Goal: Task Accomplishment & Management: Complete application form

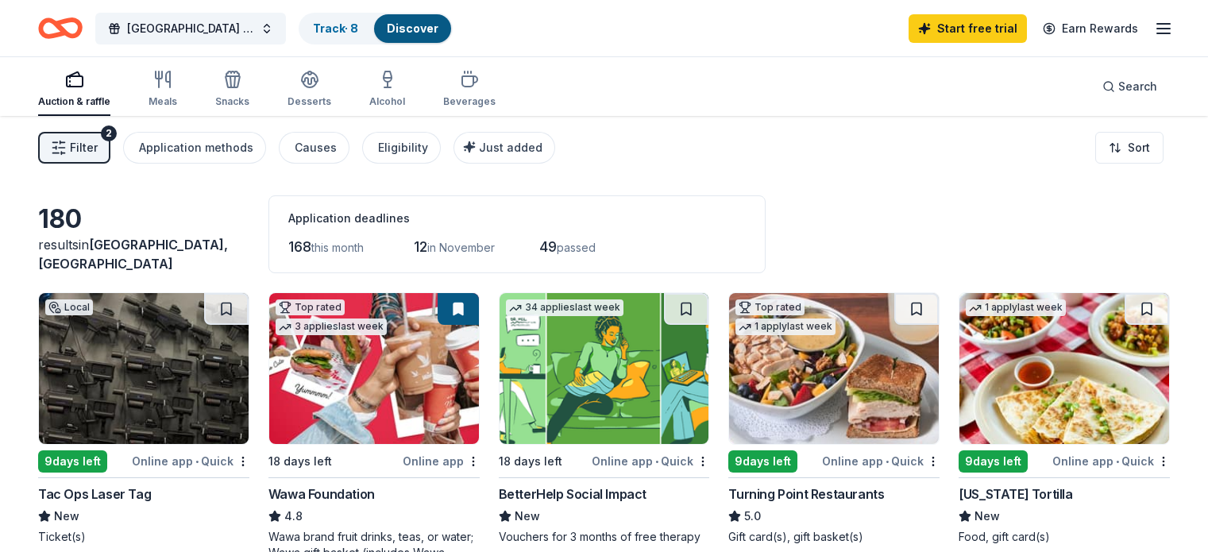
scroll to position [451, 0]
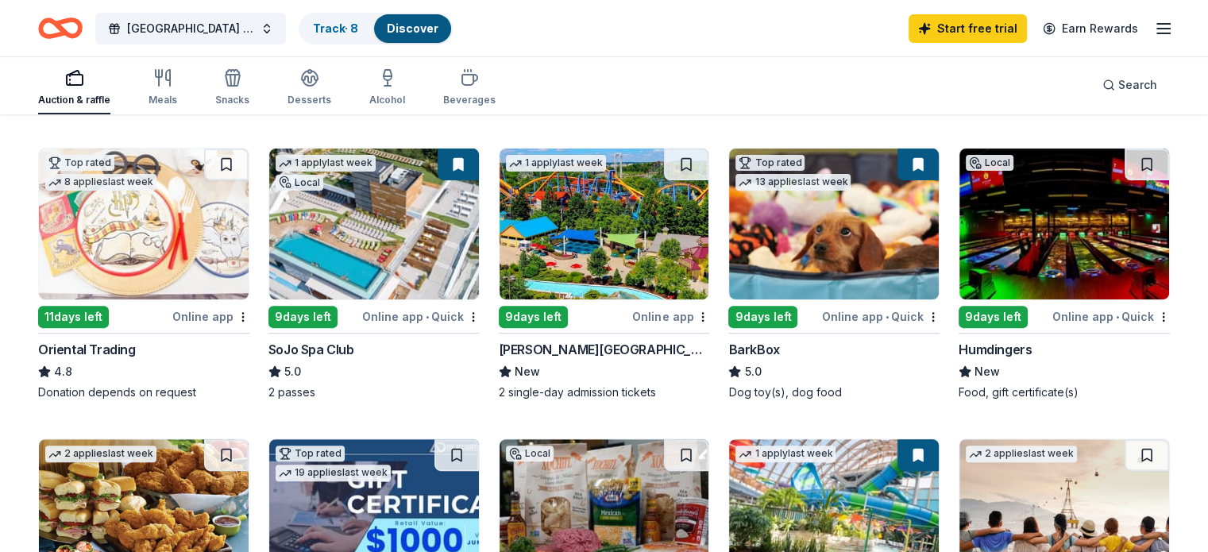
click at [602, 234] on img at bounding box center [604, 223] width 210 height 151
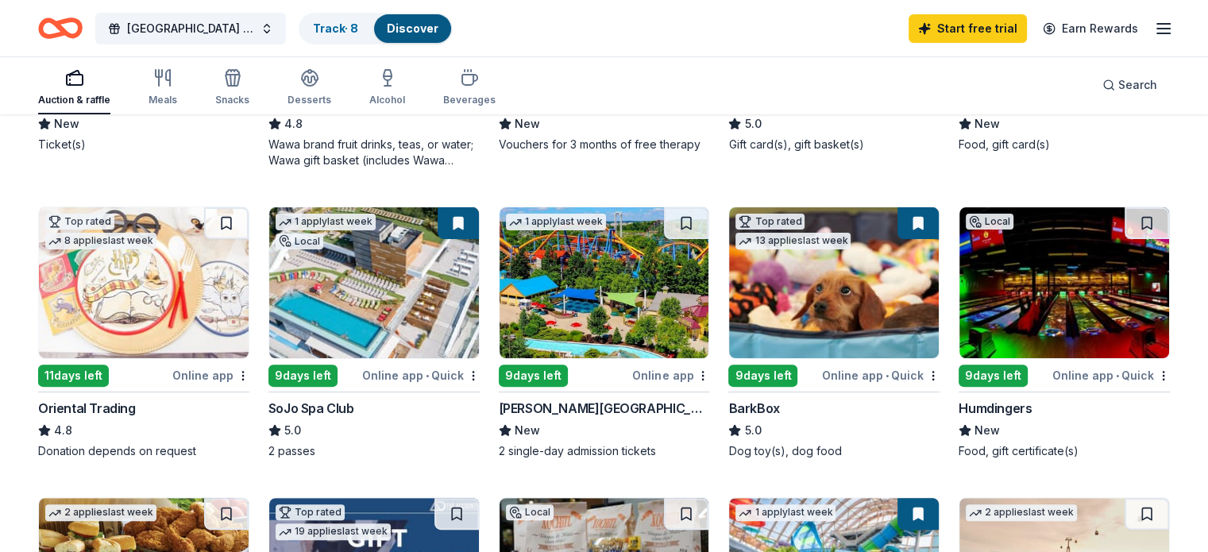
scroll to position [397, 0]
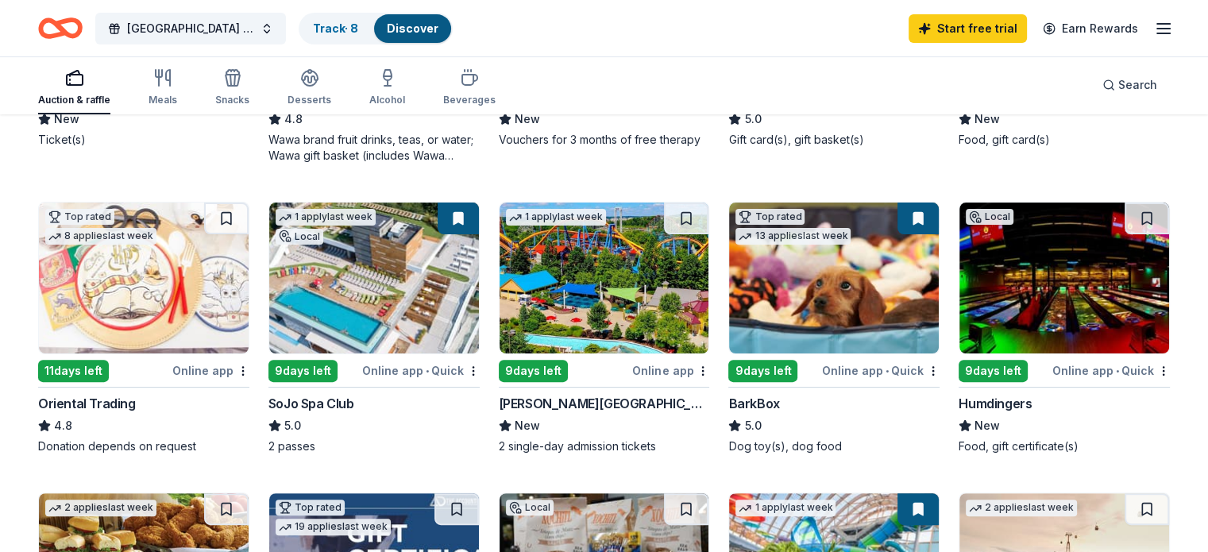
click at [593, 282] on img at bounding box center [604, 277] width 210 height 151
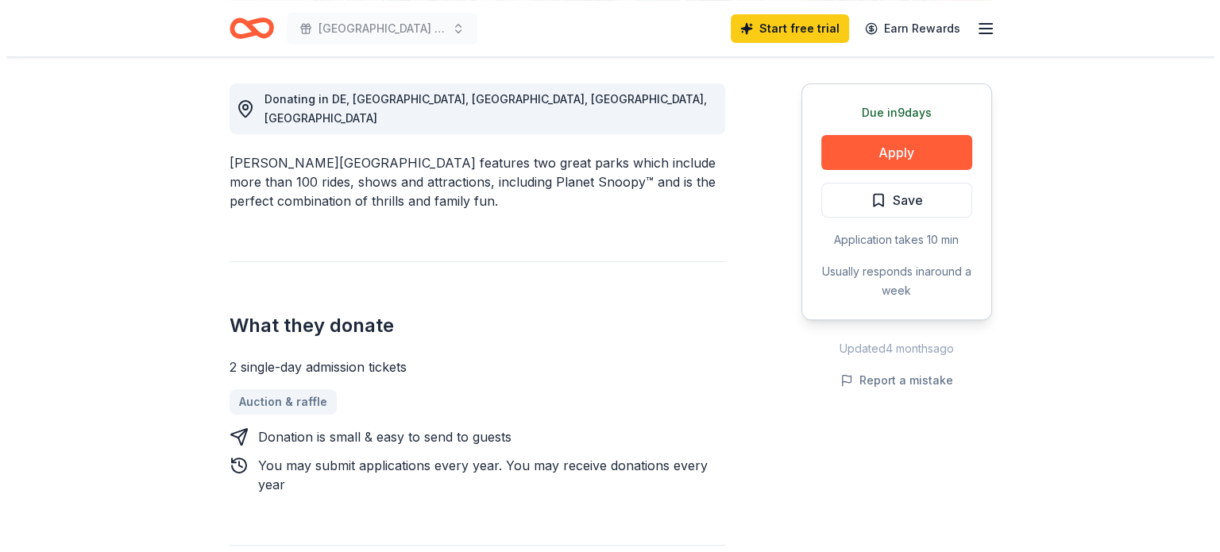
scroll to position [453, 0]
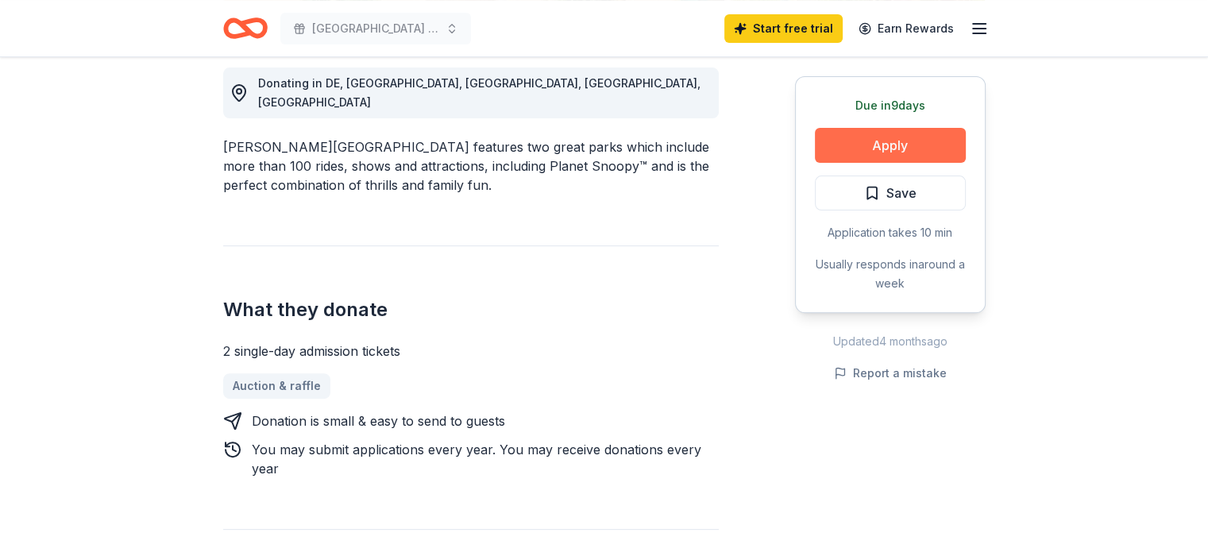
click at [902, 139] on button "Apply" at bounding box center [890, 145] width 151 height 35
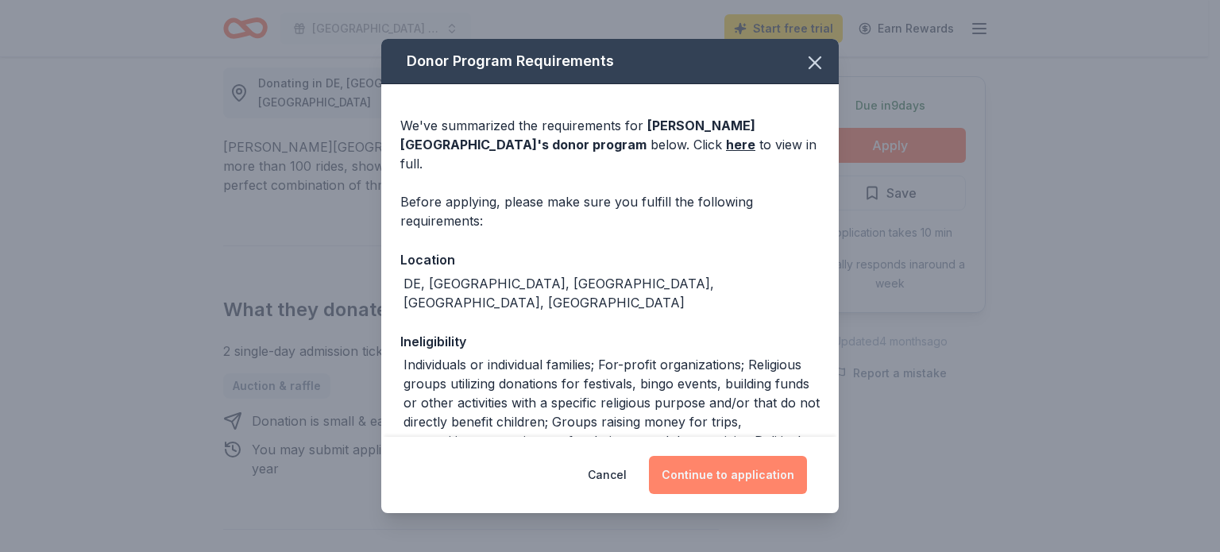
click at [712, 480] on button "Continue to application" at bounding box center [728, 475] width 158 height 38
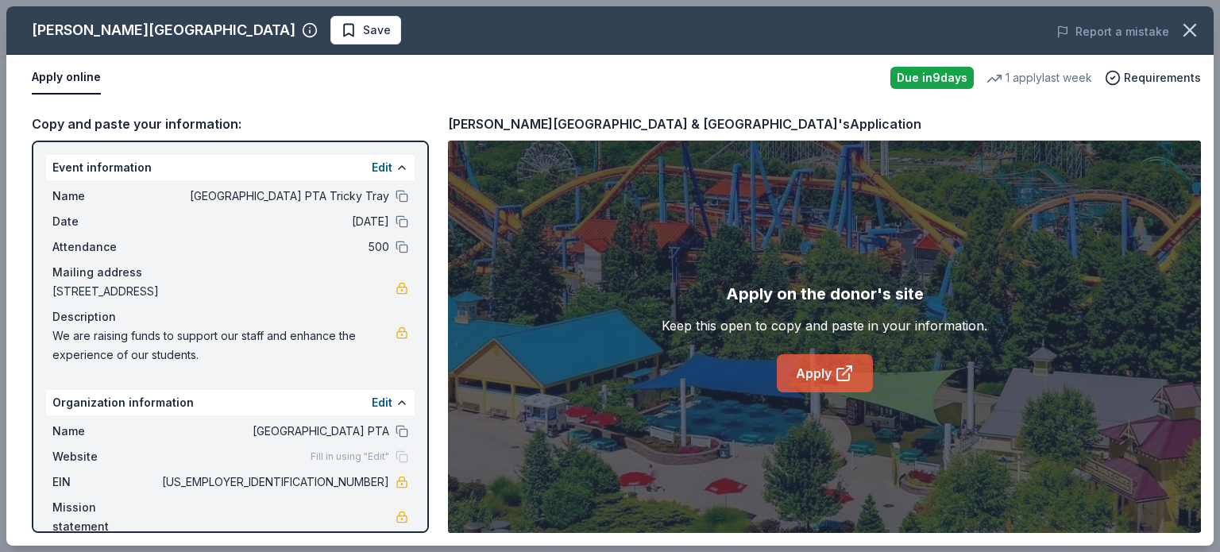
click at [817, 373] on link "Apply" at bounding box center [824, 373] width 96 height 38
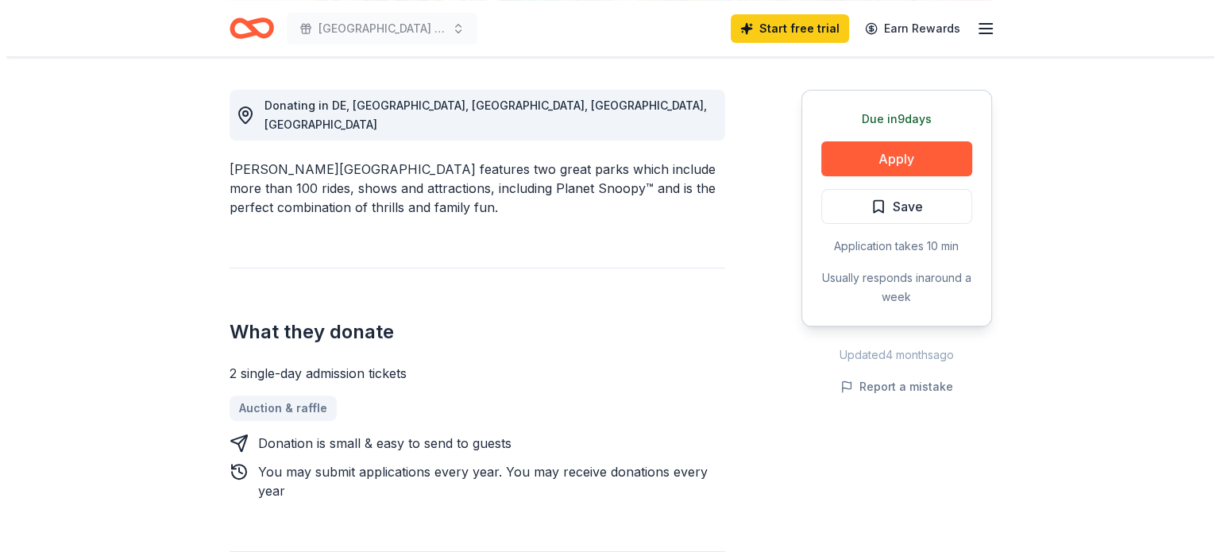
scroll to position [428, 0]
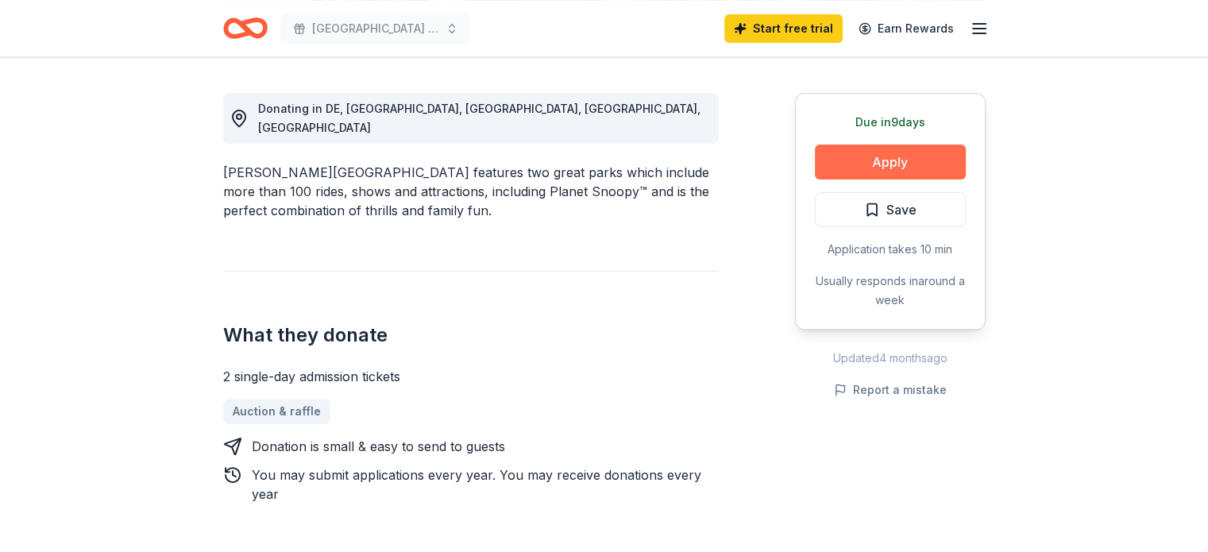
click at [893, 160] on button "Apply" at bounding box center [890, 162] width 151 height 35
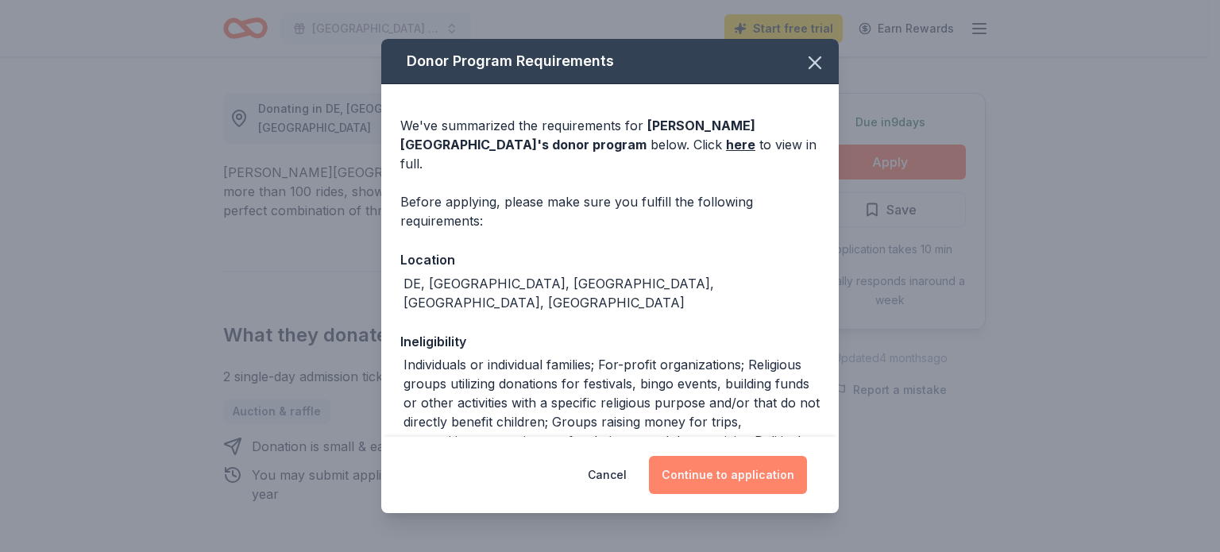
click at [704, 476] on button "Continue to application" at bounding box center [728, 475] width 158 height 38
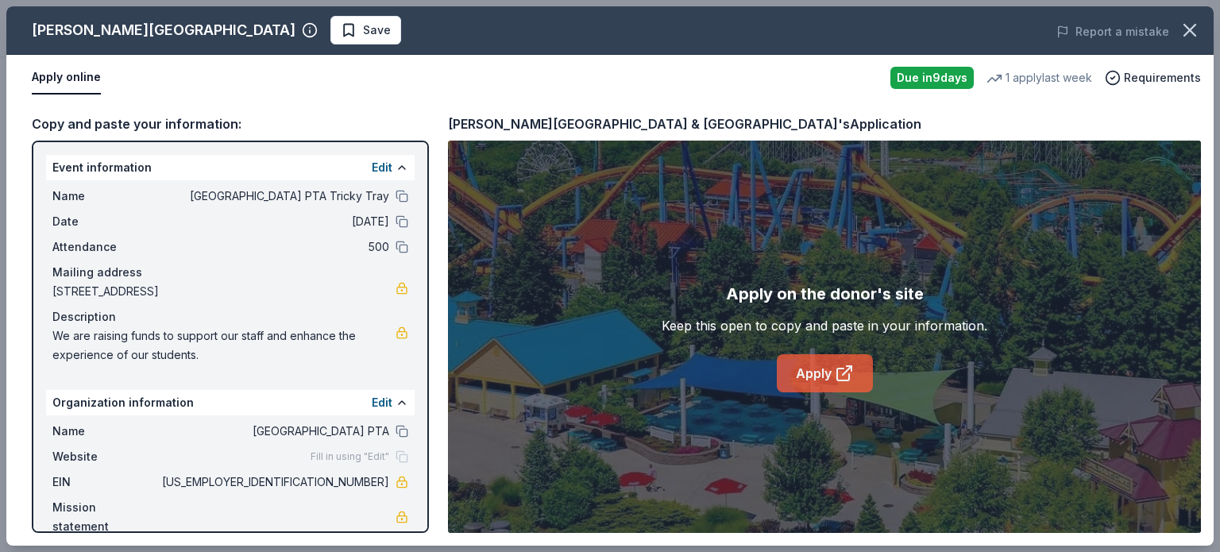
click at [803, 373] on link "Apply" at bounding box center [824, 373] width 96 height 38
